Goal: Complete application form

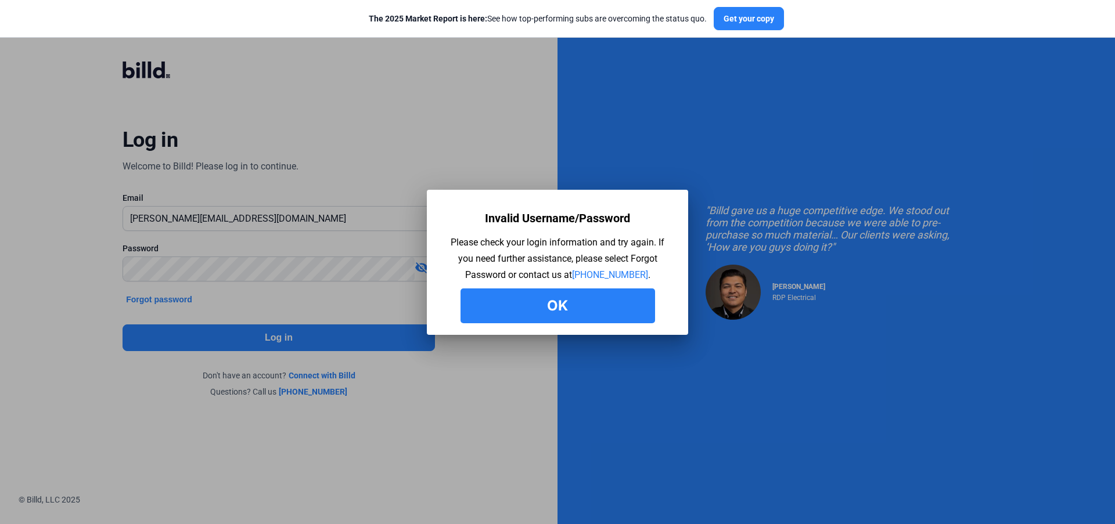
click at [545, 323] on mat-dialog-container "Invalid Username/Password Please check your login information and try again. If…" at bounding box center [557, 262] width 261 height 145
click at [536, 311] on button "Ok" at bounding box center [557, 306] width 194 height 35
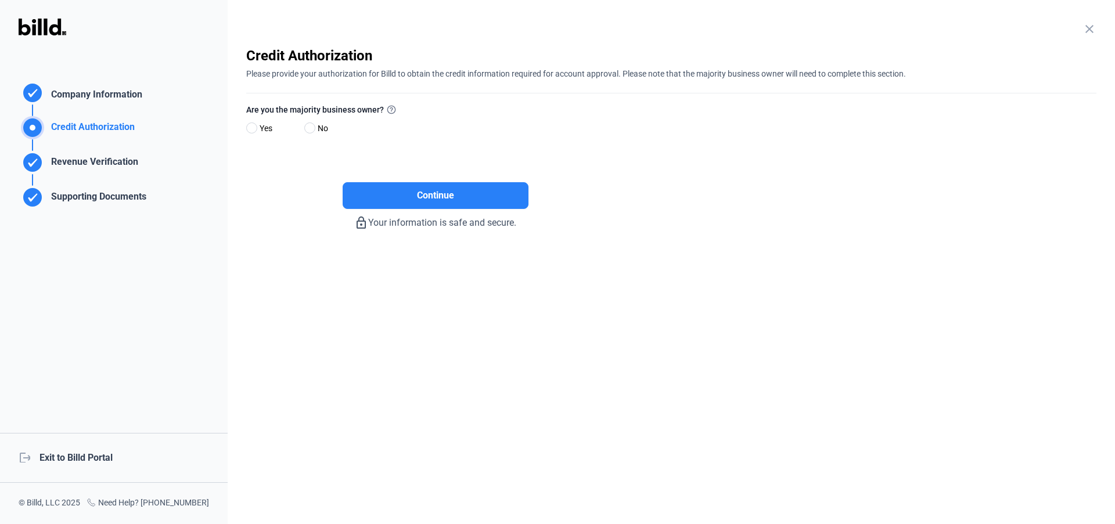
click at [125, 111] on div "Credit Authorization" at bounding box center [83, 121] width 128 height 35
click at [118, 96] on div "Company Information" at bounding box center [94, 96] width 96 height 17
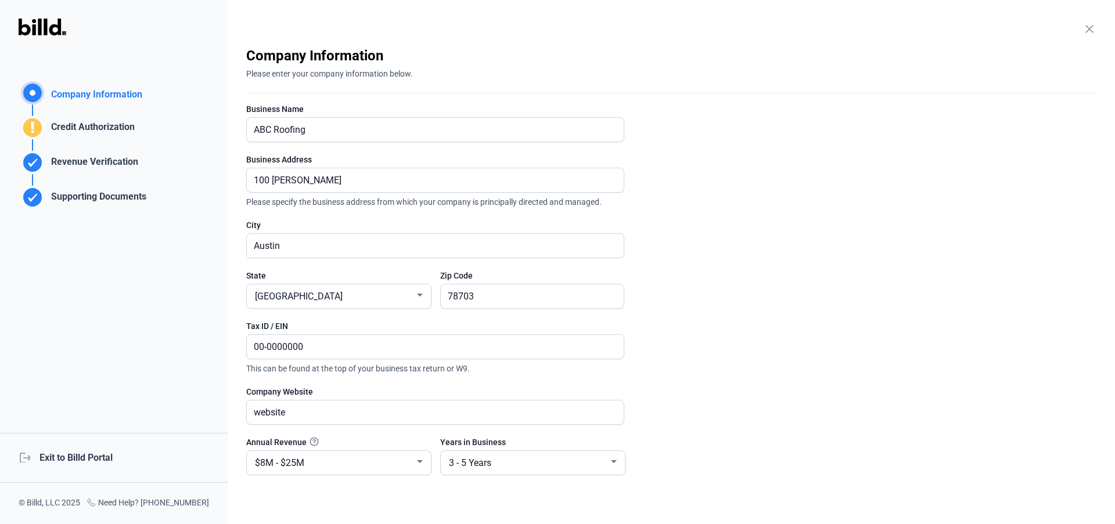
click at [116, 98] on div "Company Information" at bounding box center [94, 96] width 96 height 17
click at [110, 115] on div "Credit Authorization" at bounding box center [83, 121] width 128 height 35
click at [110, 122] on div "Credit Authorization" at bounding box center [90, 129] width 88 height 19
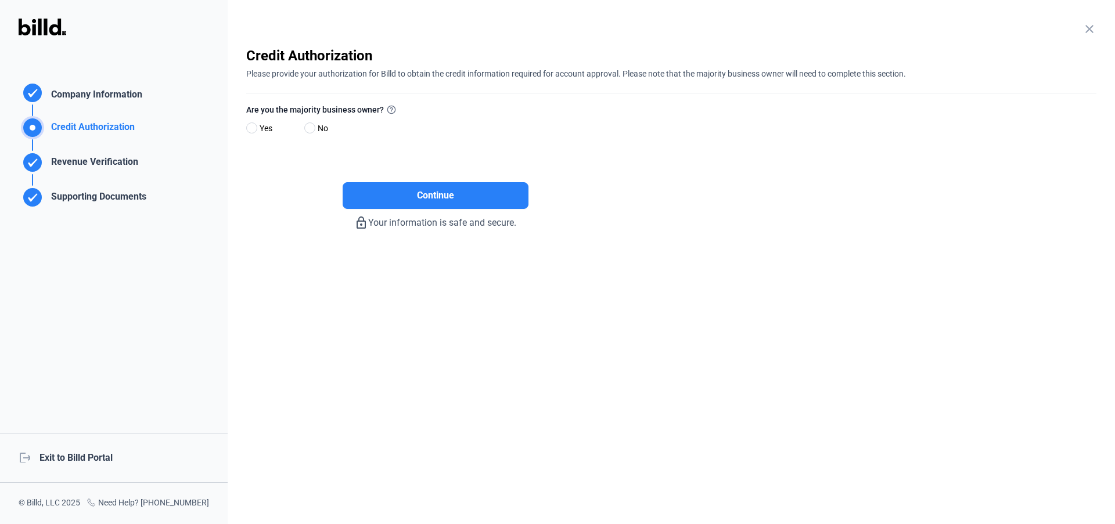
click at [112, 102] on div "Company Information" at bounding box center [94, 96] width 96 height 17
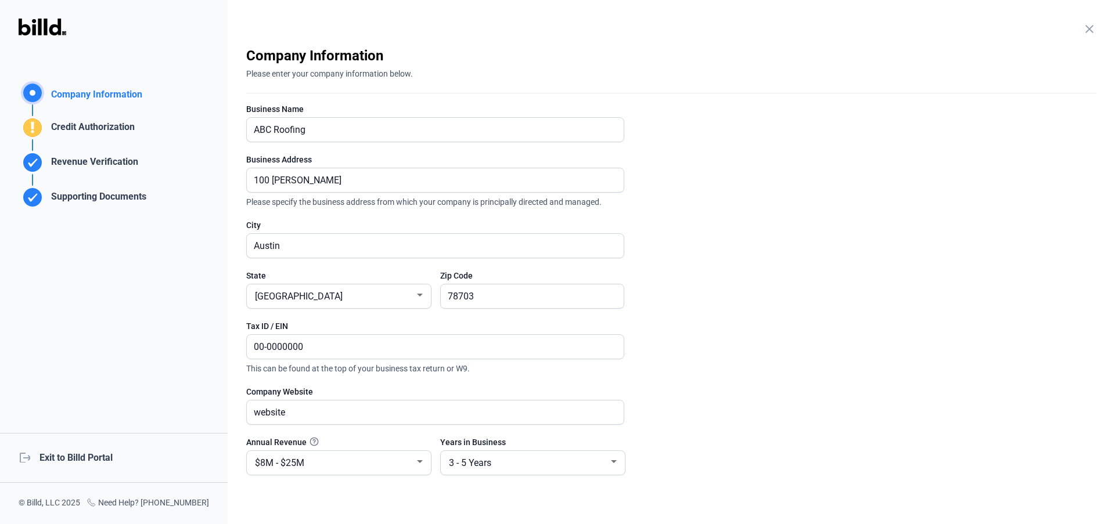
click at [104, 124] on div "Credit Authorization" at bounding box center [90, 129] width 88 height 19
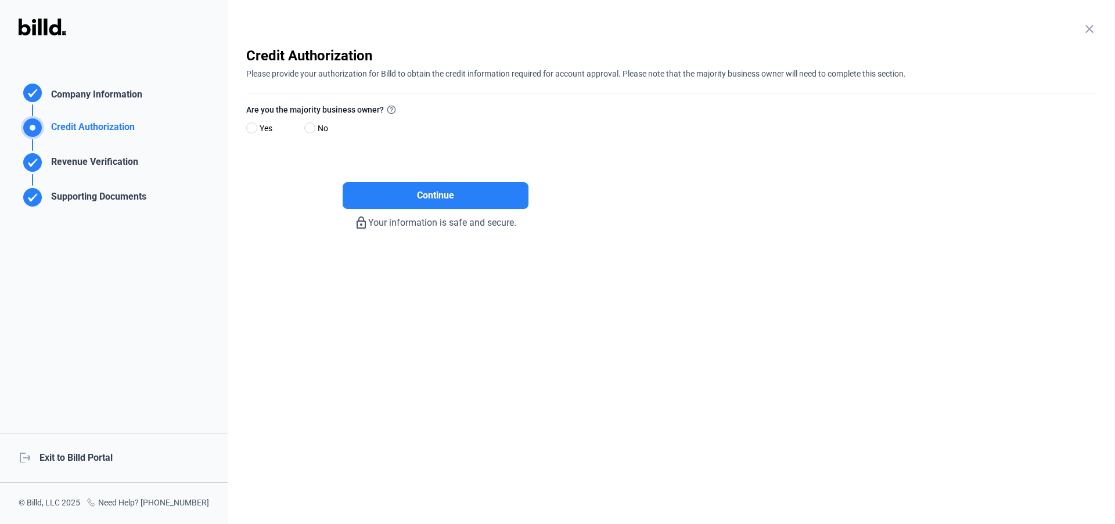
click at [101, 162] on div "Revenue Verification" at bounding box center [92, 164] width 92 height 19
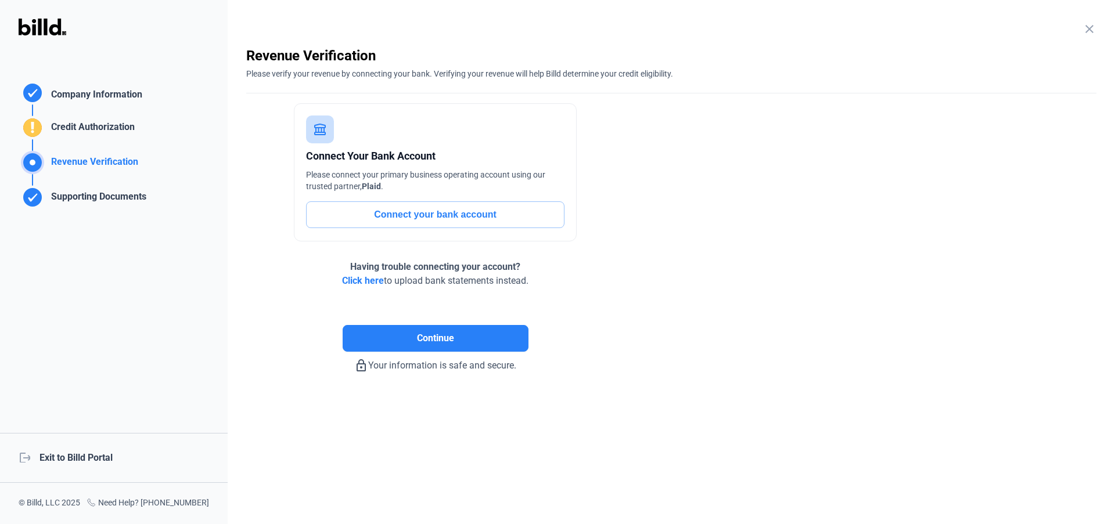
click at [100, 192] on div "Supporting Documents" at bounding box center [96, 199] width 100 height 19
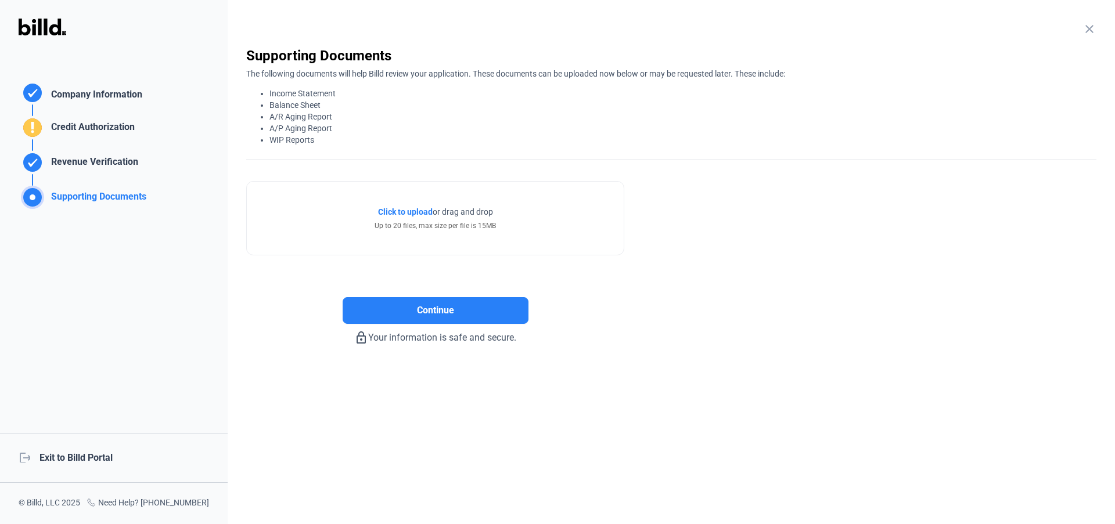
click at [100, 166] on div "Revenue Verification" at bounding box center [92, 164] width 92 height 19
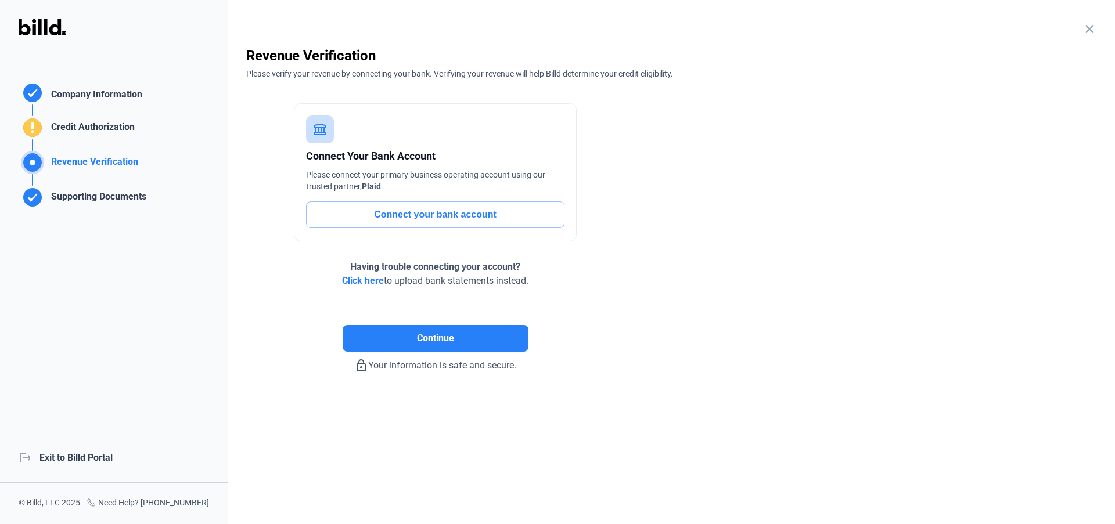
click at [100, 153] on div "Revenue Verification" at bounding box center [83, 156] width 128 height 35
click at [101, 131] on div "Credit Authorization" at bounding box center [90, 129] width 88 height 19
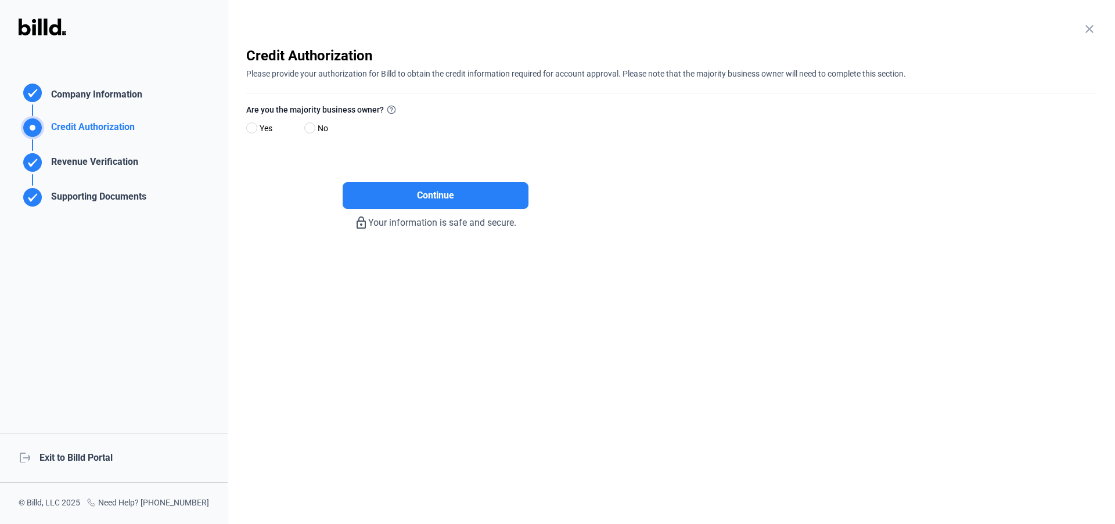
click at [101, 103] on div "Company Information" at bounding box center [94, 96] width 96 height 17
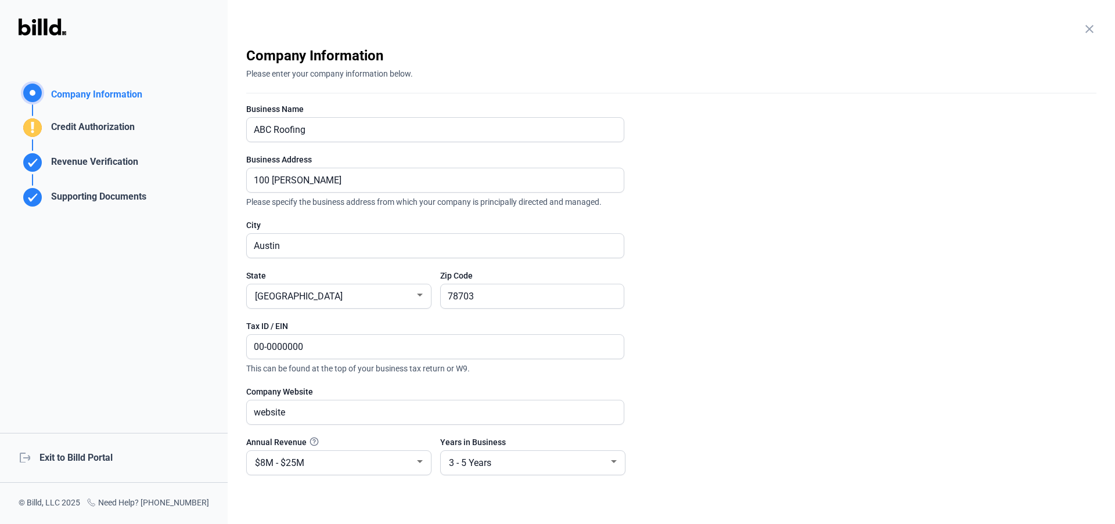
click at [111, 93] on div "Company Information" at bounding box center [94, 96] width 96 height 17
click at [107, 124] on div "Credit Authorization" at bounding box center [90, 129] width 88 height 19
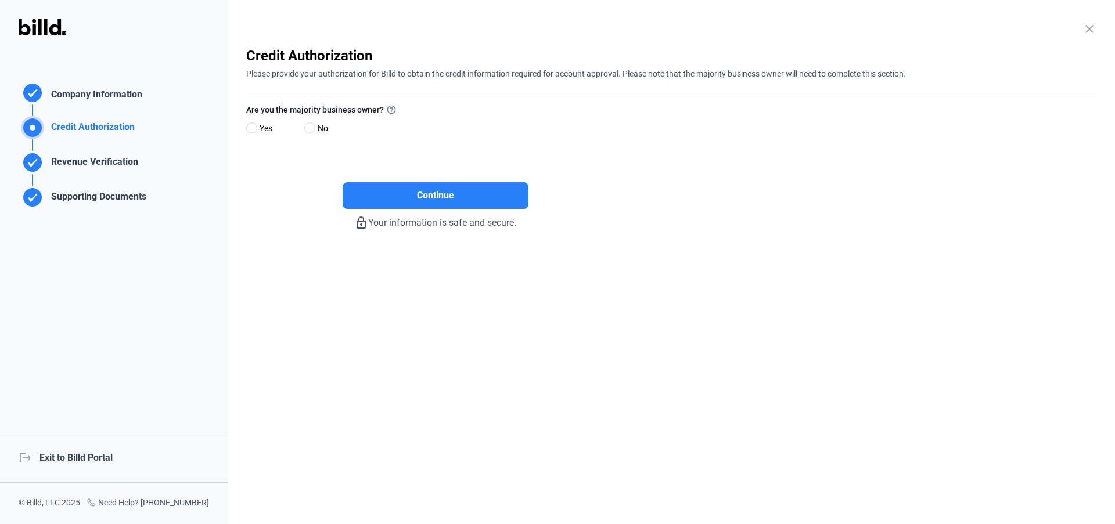
click at [113, 85] on div "Company Information" at bounding box center [83, 92] width 128 height 23
click at [91, 92] on div "Company Information" at bounding box center [94, 96] width 96 height 17
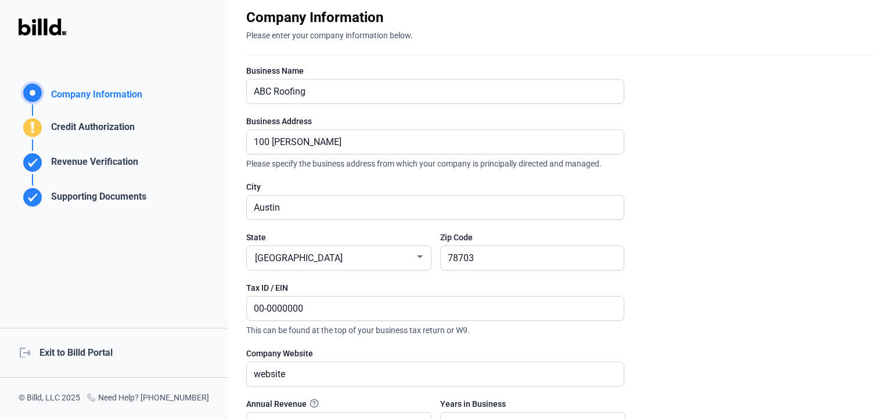
scroll to position [44, 0]
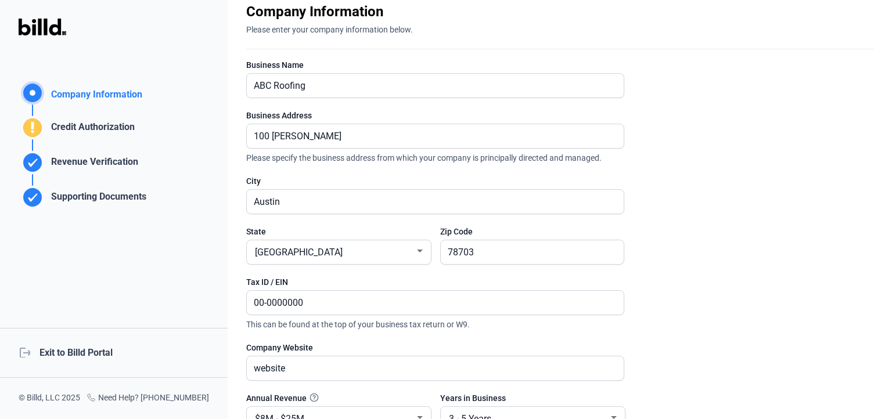
click at [121, 162] on div "Revenue Verification" at bounding box center [92, 164] width 92 height 19
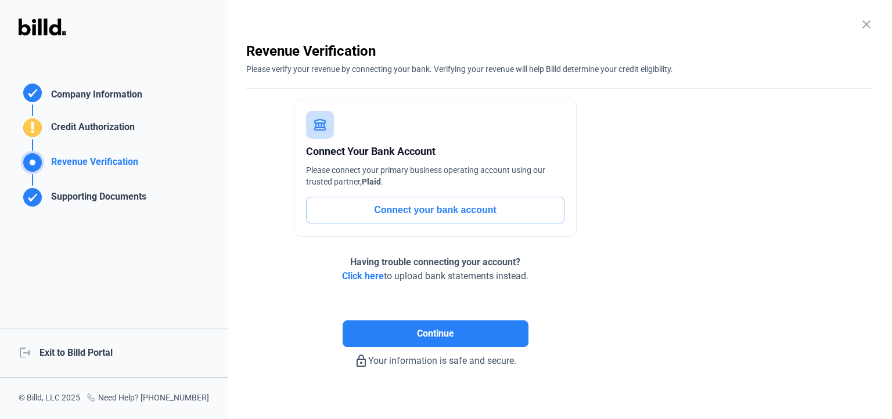
scroll to position [0, 0]
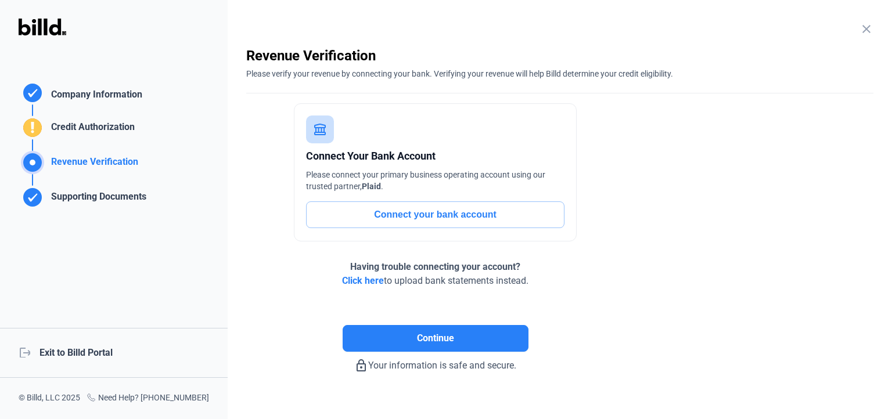
click at [122, 196] on div "Supporting Documents" at bounding box center [96, 199] width 100 height 19
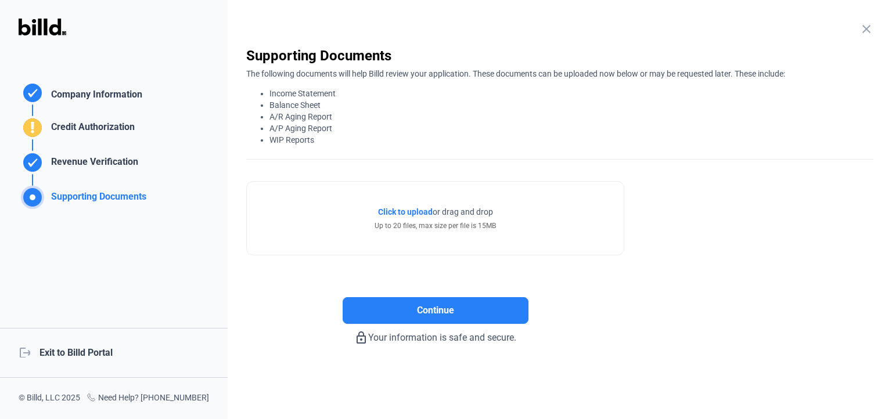
click at [113, 130] on div "Credit Authorization" at bounding box center [90, 129] width 88 height 19
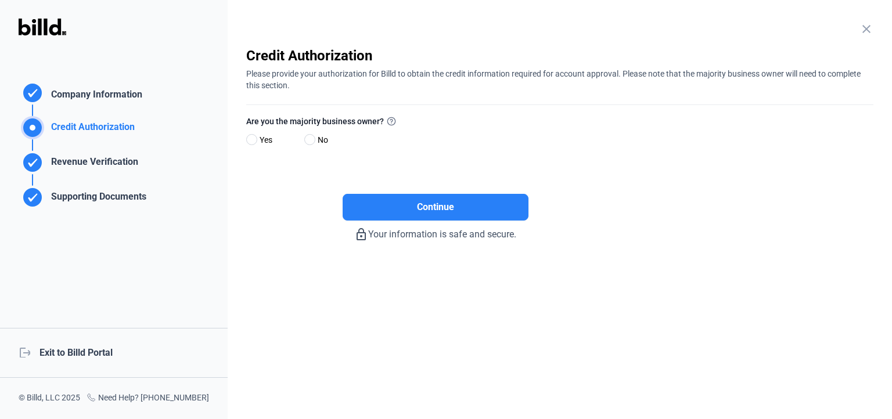
click at [124, 103] on div "Company Information" at bounding box center [94, 96] width 96 height 17
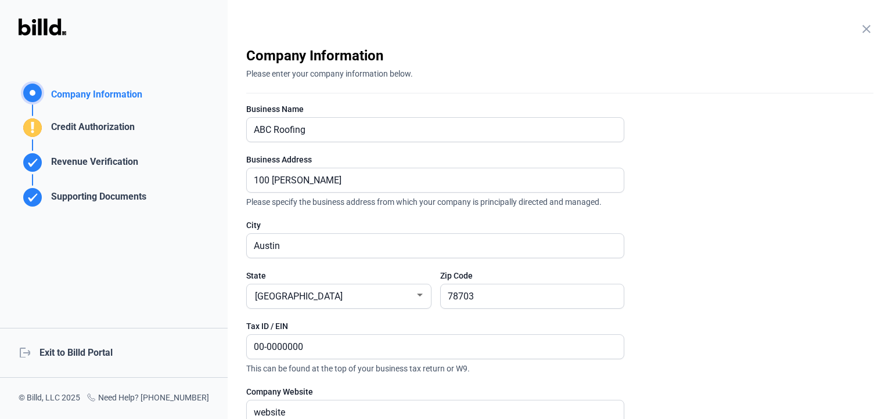
click at [100, 163] on div "Revenue Verification" at bounding box center [92, 164] width 92 height 19
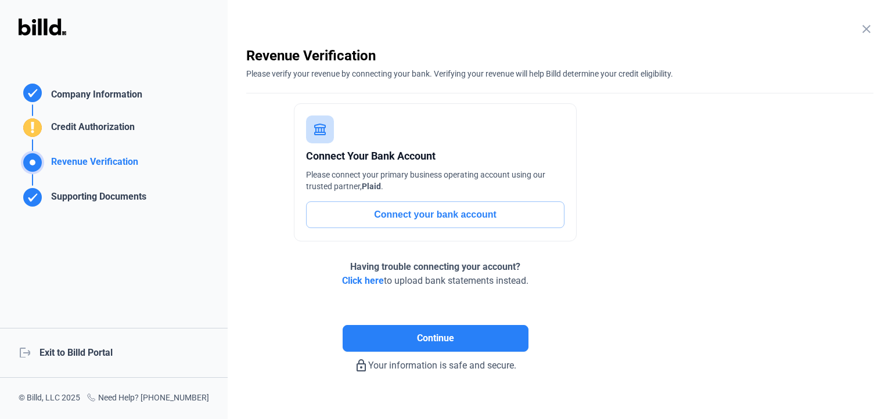
click at [433, 212] on button "Connect your bank account" at bounding box center [435, 214] width 258 height 27
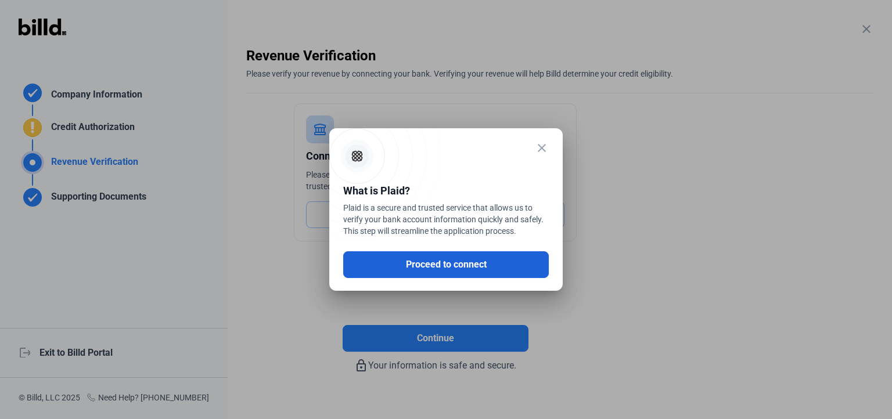
click at [415, 265] on button "Proceed to connect" at bounding box center [445, 264] width 205 height 27
